Goal: Task Accomplishment & Management: Use online tool/utility

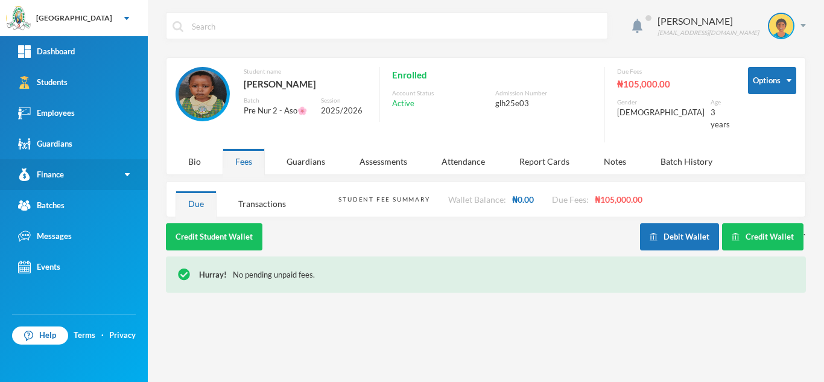
click at [83, 170] on link "Finance" at bounding box center [74, 174] width 148 height 31
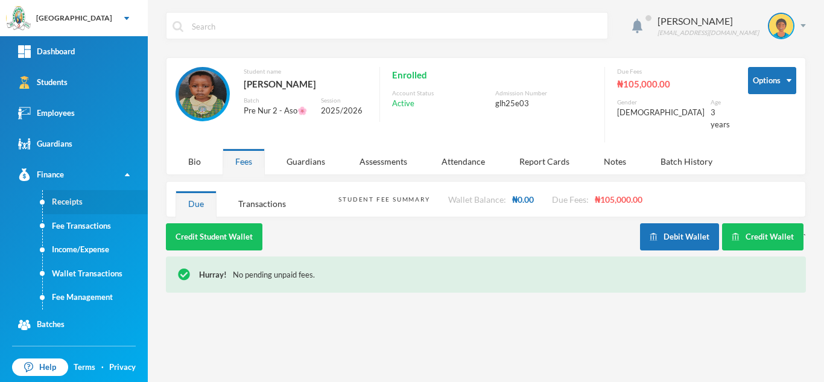
click at [74, 203] on link "Receipts" at bounding box center [95, 202] width 105 height 24
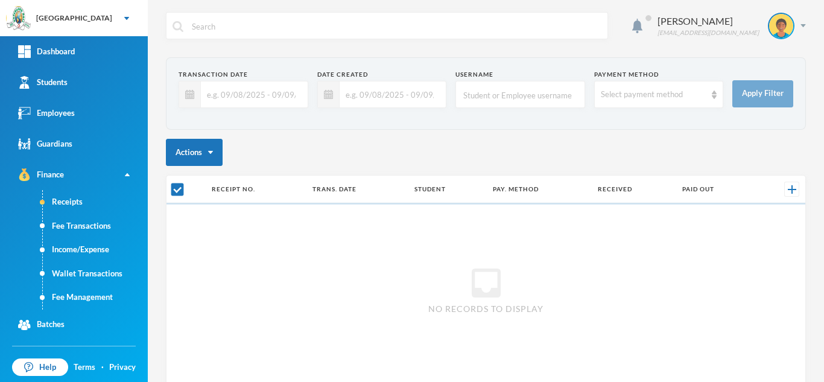
click at [251, 89] on input "text" at bounding box center [251, 94] width 101 height 27
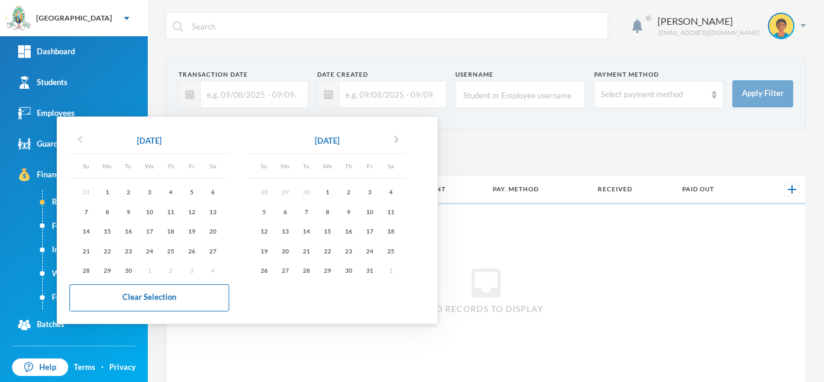
click at [78, 136] on icon "chevron_left" at bounding box center [80, 139] width 14 height 14
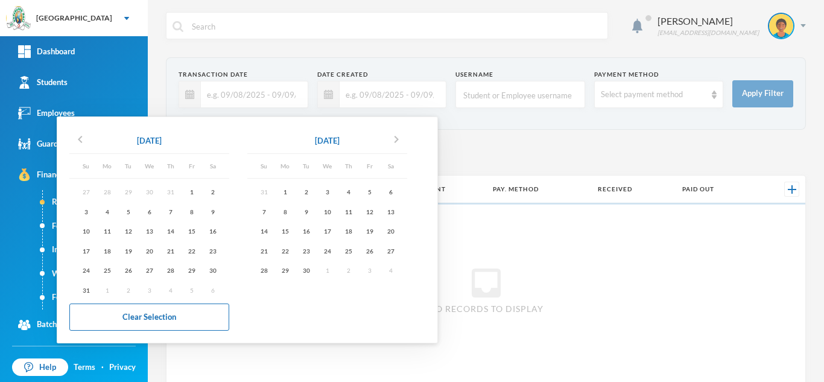
checkbox input "false"
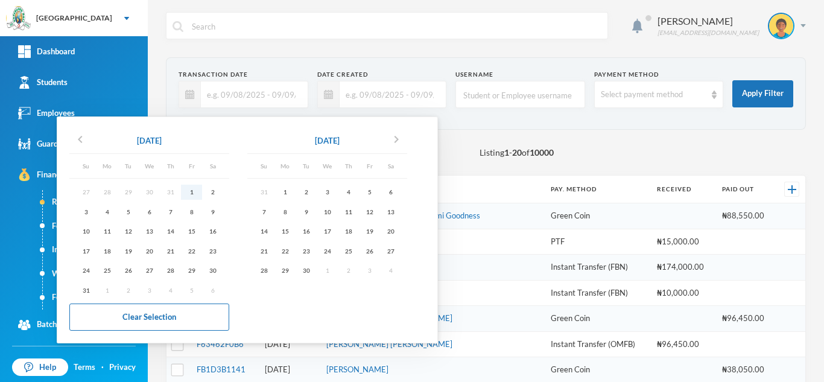
click at [191, 192] on div "1" at bounding box center [191, 191] width 21 height 15
click at [288, 192] on div "1" at bounding box center [284, 191] width 21 height 15
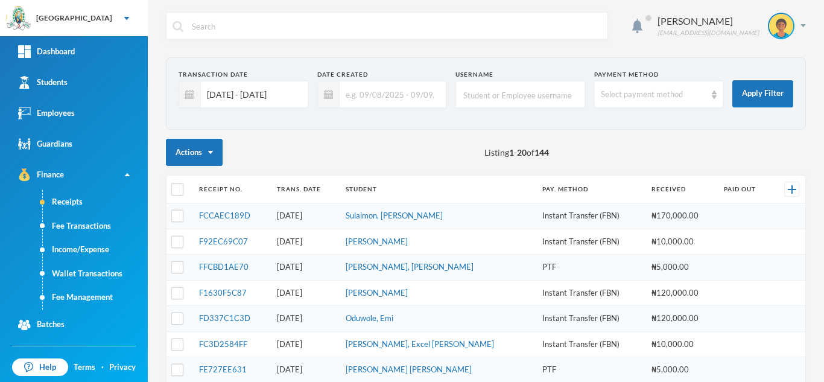
click at [277, 97] on input "[DATE] - [DATE]" at bounding box center [251, 94] width 101 height 27
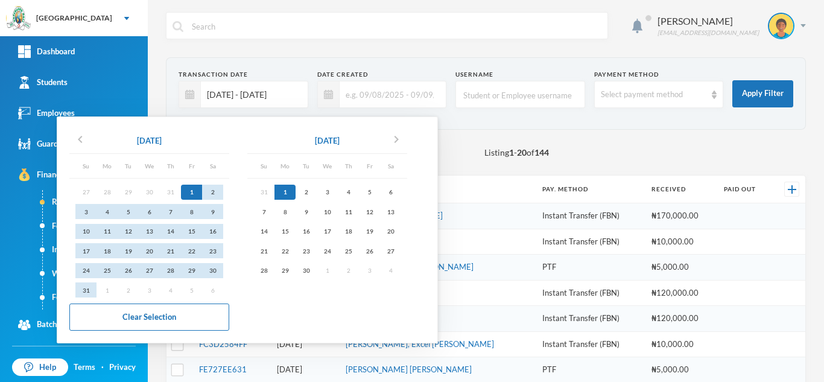
click at [287, 188] on div "1" at bounding box center [284, 191] width 21 height 15
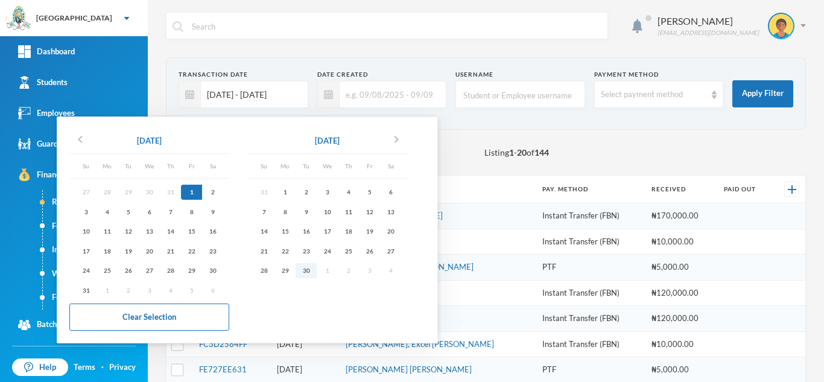
click at [311, 269] on div "30" at bounding box center [305, 270] width 21 height 15
type input "[DATE] - [DATE]"
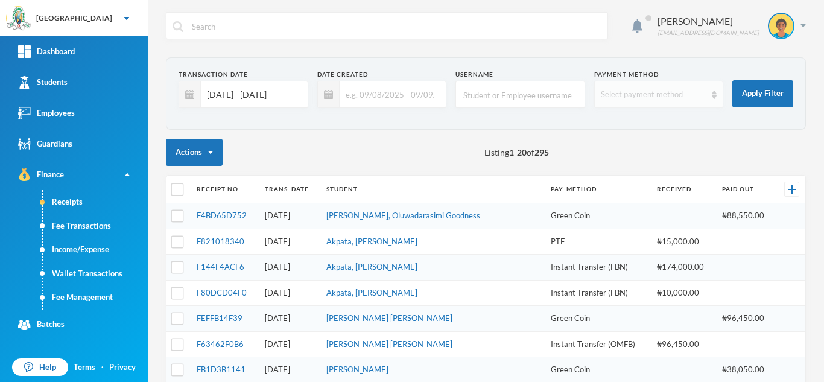
click at [625, 104] on div "Select payment method" at bounding box center [659, 94] width 130 height 27
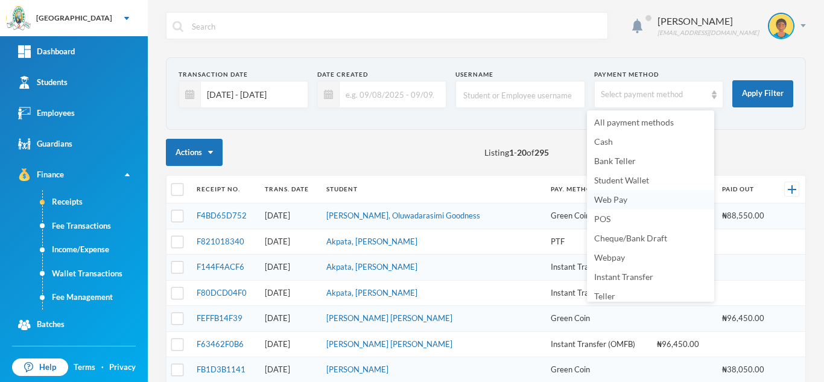
click at [619, 201] on span "Web Pay" at bounding box center [610, 199] width 33 height 10
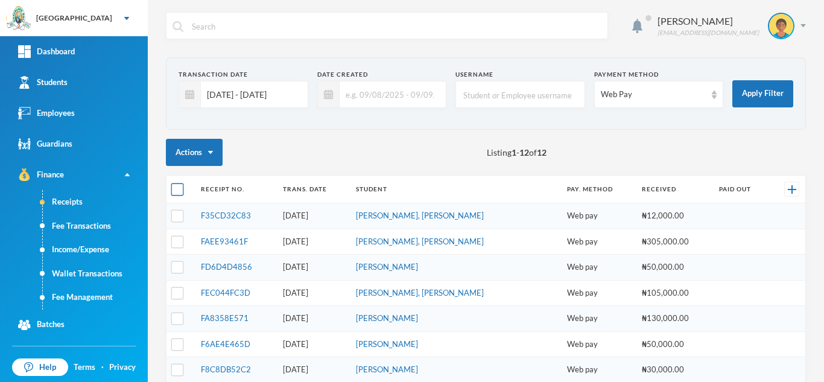
click at [177, 188] on input "checkbox" at bounding box center [177, 189] width 13 height 13
checkbox input "true"
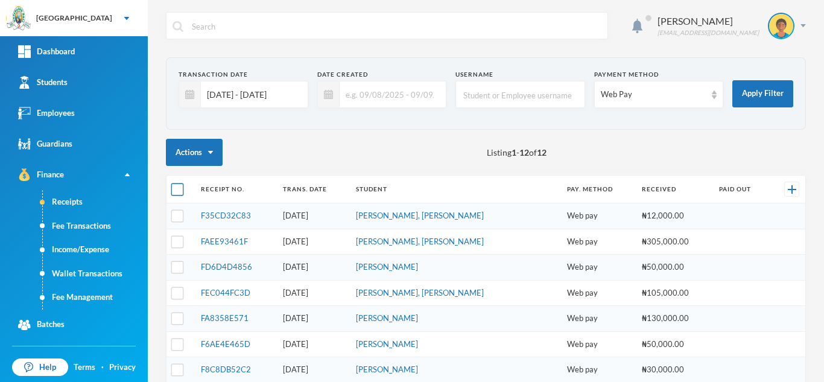
checkbox input "true"
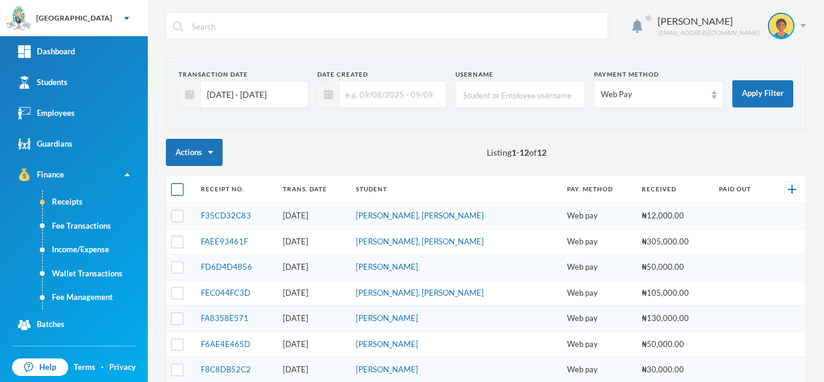
checkbox input "true"
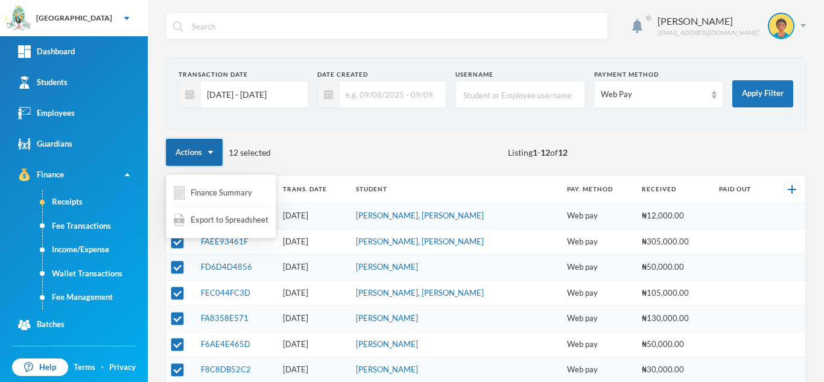
click at [210, 151] on img "button" at bounding box center [210, 152] width 5 height 3
click at [222, 221] on span "Export to Spreadsheet" at bounding box center [230, 220] width 78 height 12
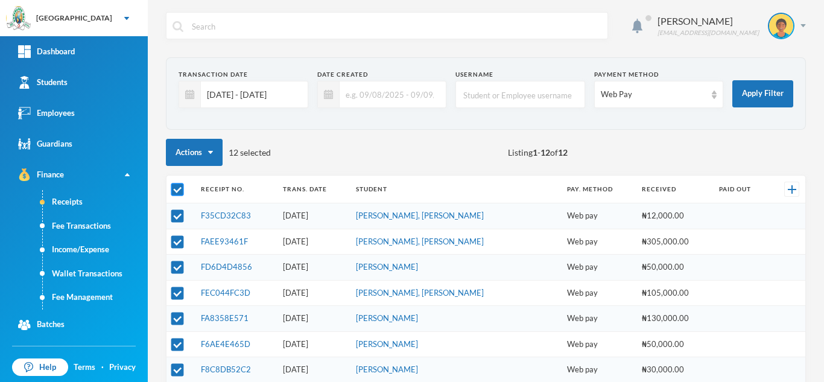
click at [174, 188] on input "checkbox" at bounding box center [177, 189] width 13 height 13
checkbox input "false"
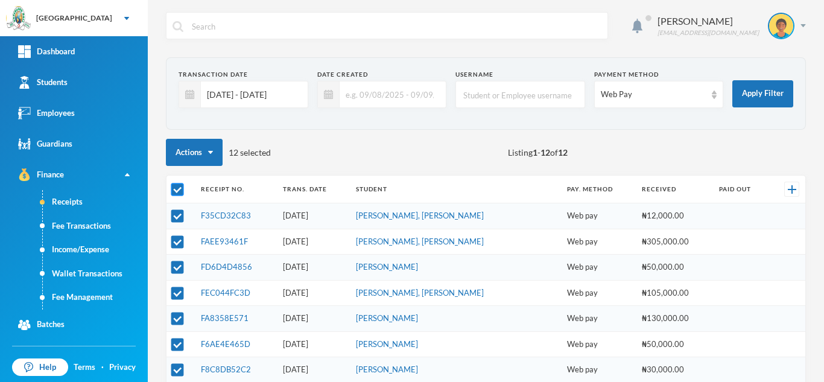
checkbox input "false"
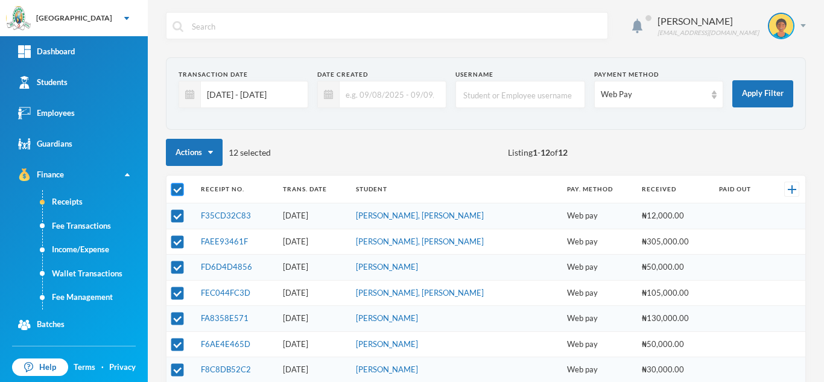
checkbox input "false"
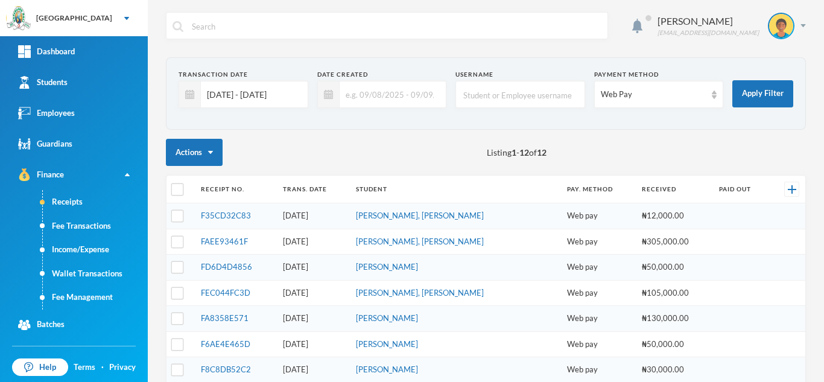
click at [254, 106] on input "[DATE] - [DATE]" at bounding box center [251, 94] width 101 height 27
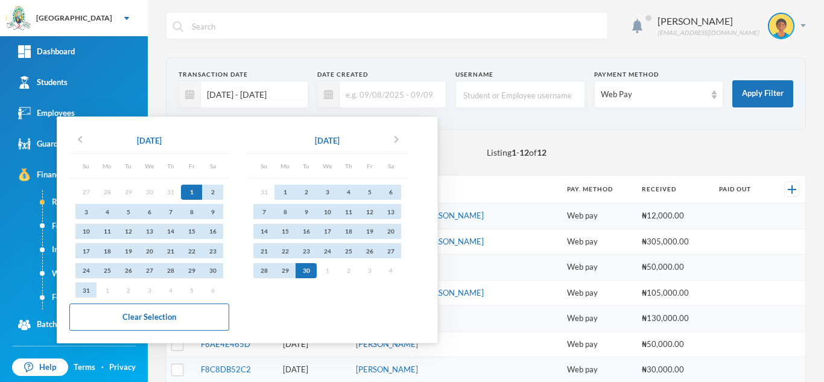
click at [192, 189] on div "1" at bounding box center [191, 191] width 21 height 15
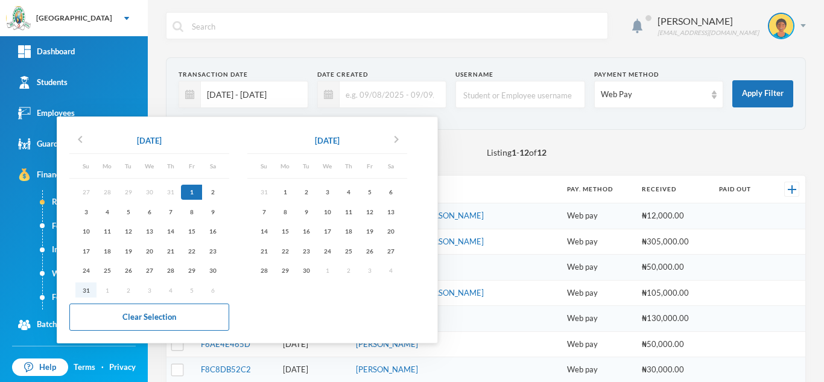
click at [88, 290] on div "31" at bounding box center [85, 289] width 21 height 15
type input "[DATE] - [DATE]"
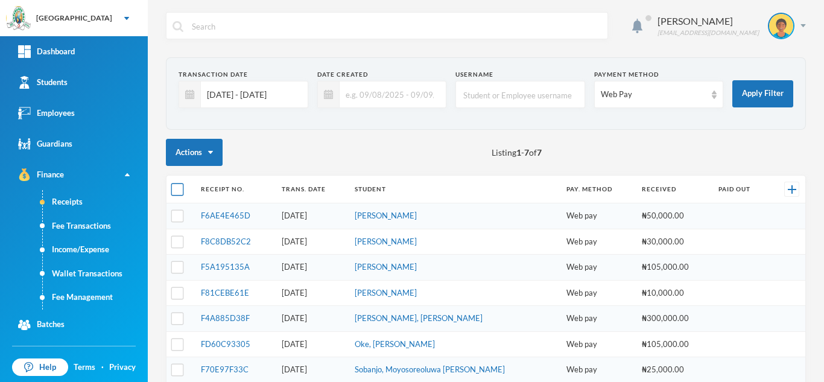
click at [174, 186] on input "checkbox" at bounding box center [177, 189] width 13 height 13
checkbox input "true"
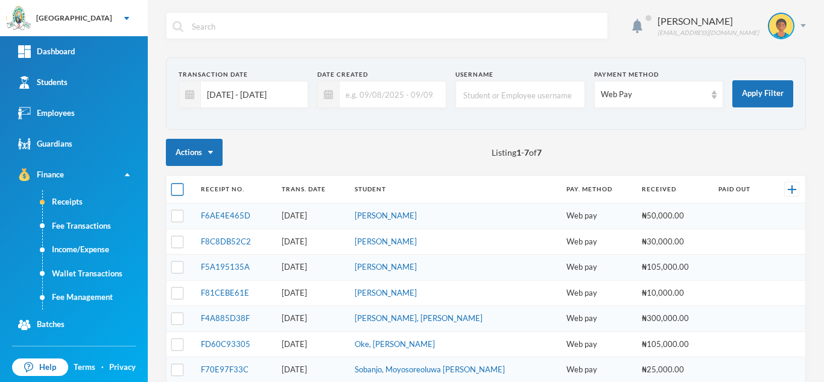
checkbox input "true"
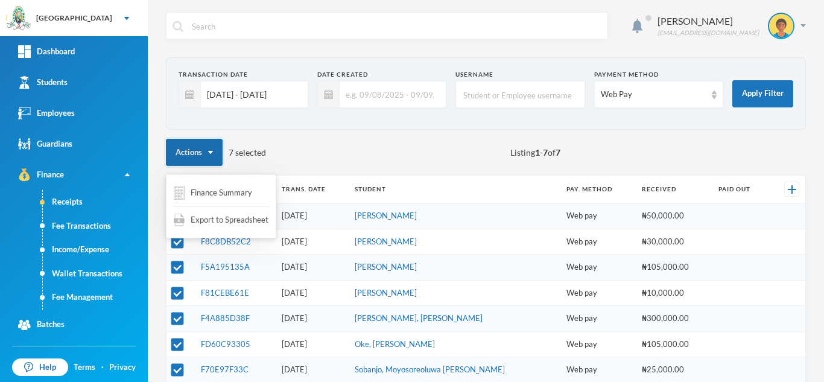
click at [209, 150] on button "Actions" at bounding box center [194, 152] width 57 height 27
click at [215, 220] on span "Export to Spreadsheet" at bounding box center [230, 220] width 78 height 12
